Goal: Task Accomplishment & Management: Manage account settings

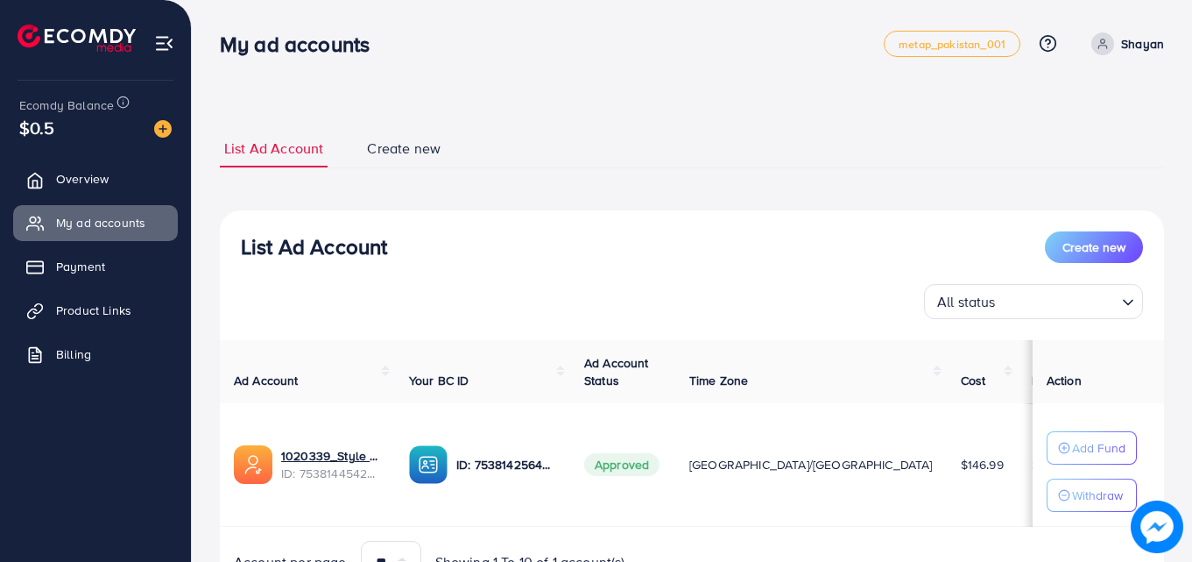
scroll to position [91, 0]
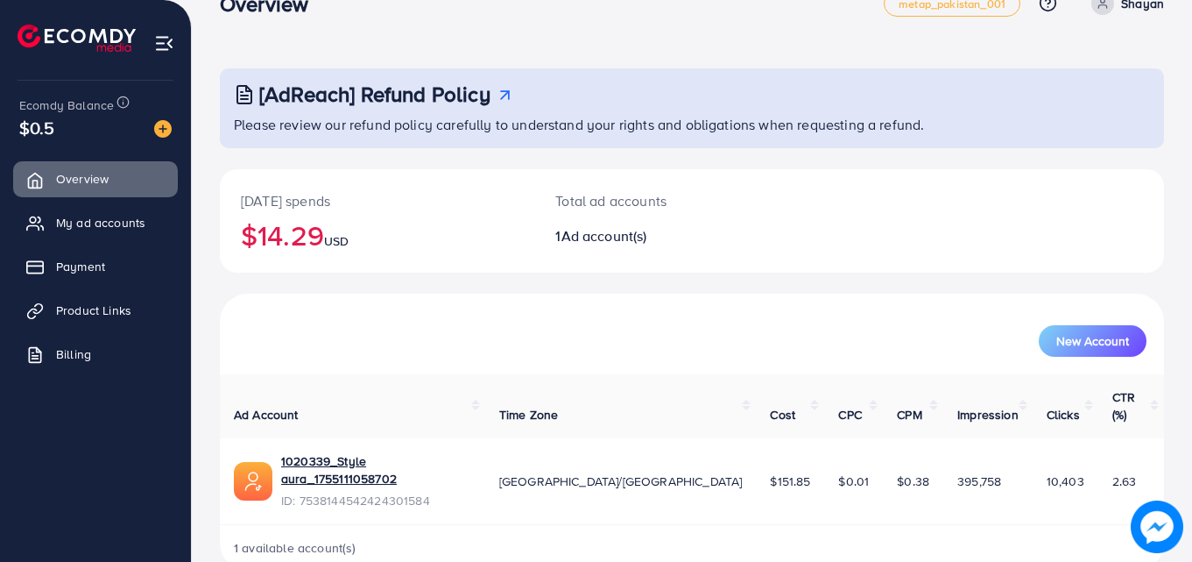
scroll to position [41, 0]
click at [122, 230] on span "My ad accounts" at bounding box center [104, 223] width 89 height 18
